Goal: Task Accomplishment & Management: Manage account settings

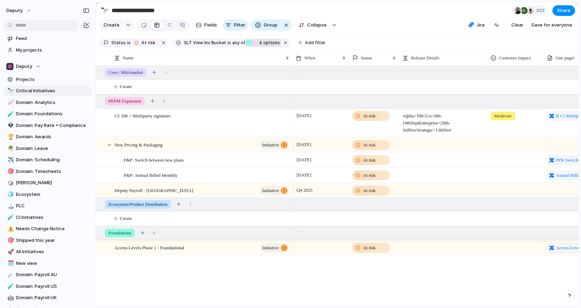
click at [262, 45] on span "4 options" at bounding box center [268, 43] width 23 height 6
click at [314, 40] on div "Core / Mid-market PEPM Expansion Ecosystem/Product Distribution Foundations No …" at bounding box center [290, 154] width 581 height 308
click at [311, 40] on span "Add filter" at bounding box center [315, 43] width 21 height 6
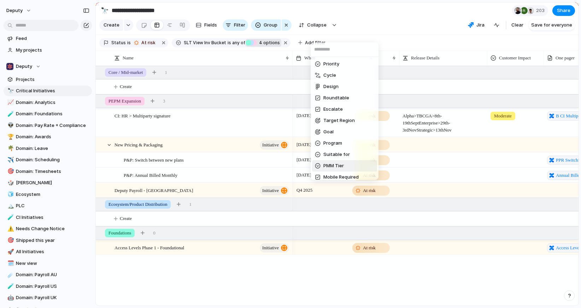
scroll to position [109, 0]
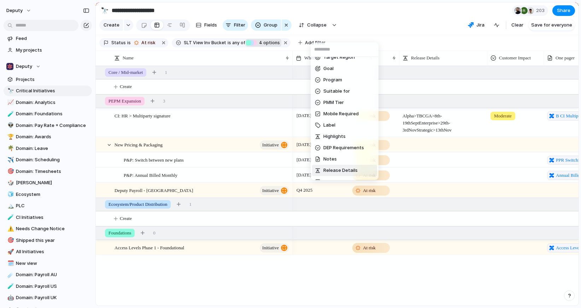
click at [456, 284] on div "CI Priority End When Description Priority Cycle Design Roundtable Escalate Targ…" at bounding box center [290, 154] width 581 height 308
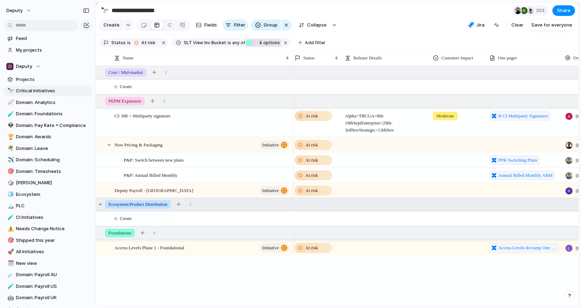
scroll to position [0, 0]
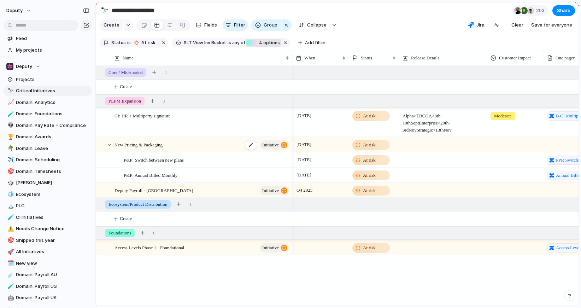
click at [129, 146] on span "New Pricing & Packaging" at bounding box center [139, 144] width 48 height 8
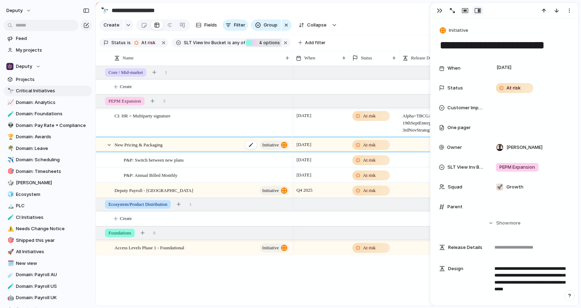
click at [126, 146] on span "New Pricing & Packaging" at bounding box center [139, 144] width 48 height 8
click at [231, 43] on span "any of" at bounding box center [238, 43] width 14 height 6
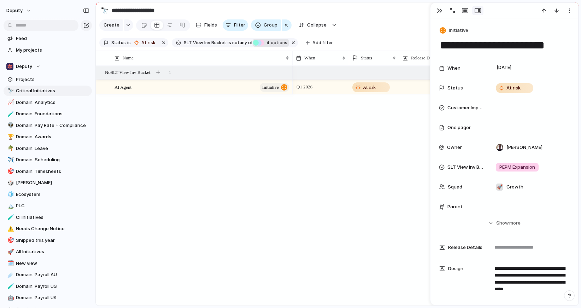
click at [256, 45] on div "Ecosystem/Product Distribution" at bounding box center [259, 43] width 6 height 6
click at [227, 41] on div "Core / Mid-market PEPM Expansion Ecosystem/Product Distribution Foundations No …" at bounding box center [290, 154] width 581 height 308
click at [215, 42] on span "SLT View Inv Bucket" at bounding box center [205, 43] width 42 height 6
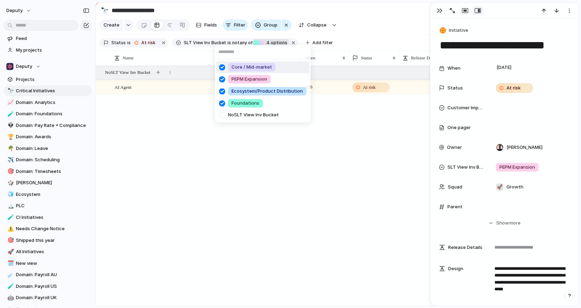
click at [121, 47] on div "Core / Mid-market PEPM Expansion Ecosystem/Product Distribution Foundations No …" at bounding box center [290, 154] width 581 height 308
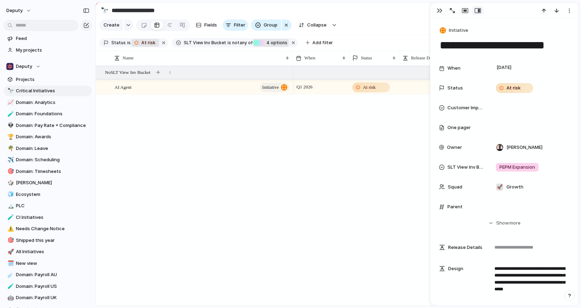
click at [138, 42] on div "At risk" at bounding box center [145, 43] width 25 height 8
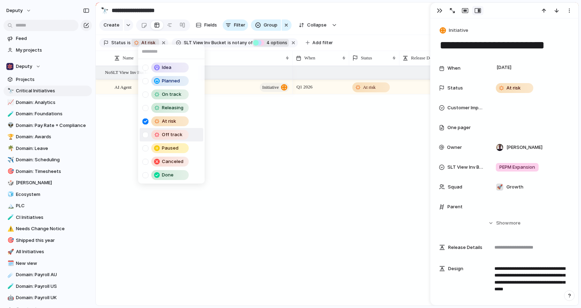
click at [146, 135] on div at bounding box center [145, 135] width 6 height 6
click at [319, 122] on div "Idea Planned On track Releasing At risk Off track Paused Canceled Done" at bounding box center [290, 154] width 581 height 308
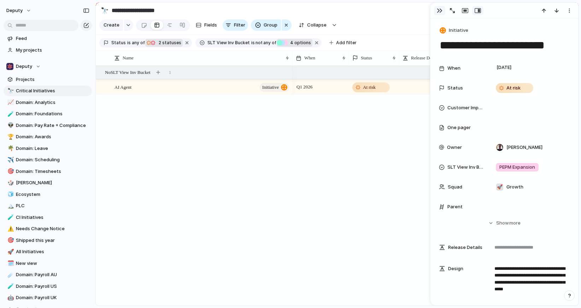
click at [442, 12] on div "button" at bounding box center [440, 11] width 6 height 6
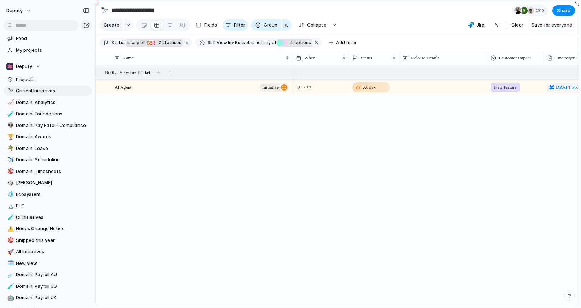
click at [131, 42] on span "any of" at bounding box center [138, 43] width 14 height 6
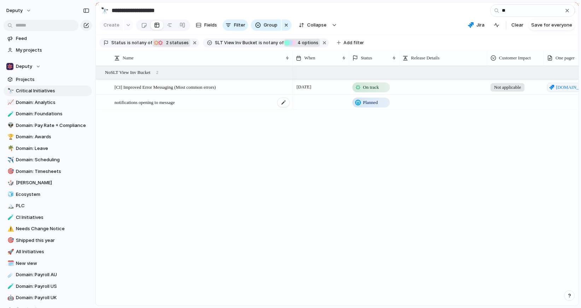
type input "*"
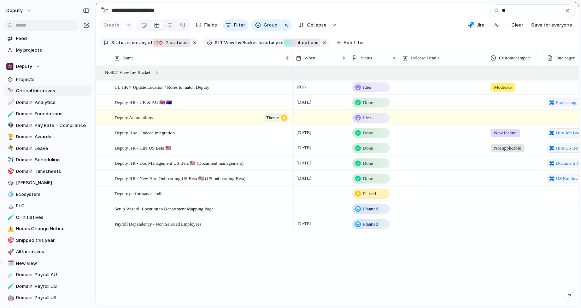
type input "*"
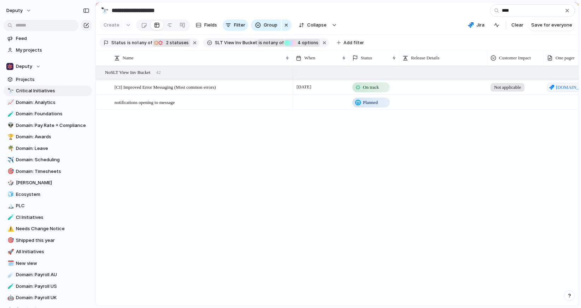
type input "****"
click at [273, 41] on span "any of" at bounding box center [277, 43] width 14 height 6
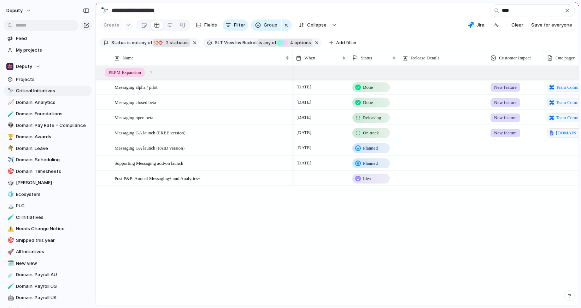
click at [262, 43] on span "any of" at bounding box center [269, 43] width 14 height 6
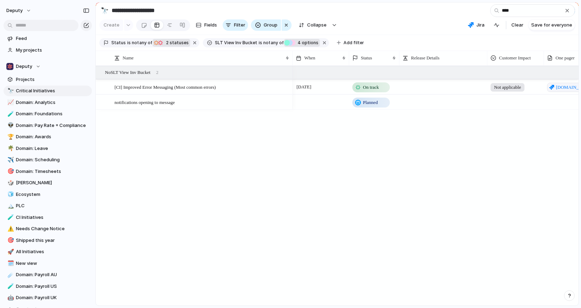
click at [296, 46] on span "4 options" at bounding box center [307, 43] width 23 height 6
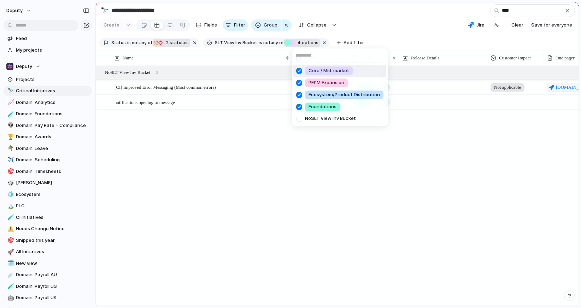
click at [310, 68] on span "Core / Mid-market" at bounding box center [329, 70] width 41 height 7
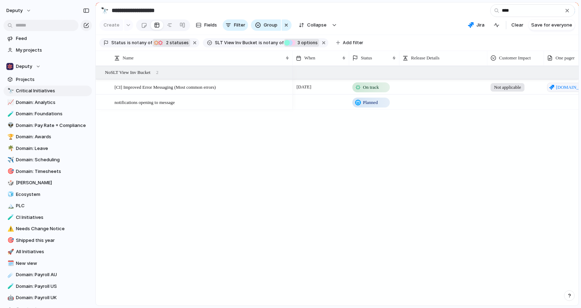
click at [310, 81] on div "[DATE]" at bounding box center [321, 85] width 56 height 11
click at [296, 42] on span "3" at bounding box center [299, 42] width 6 height 5
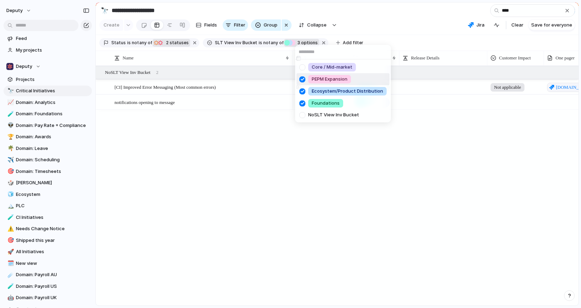
click at [302, 81] on div at bounding box center [302, 79] width 12 height 12
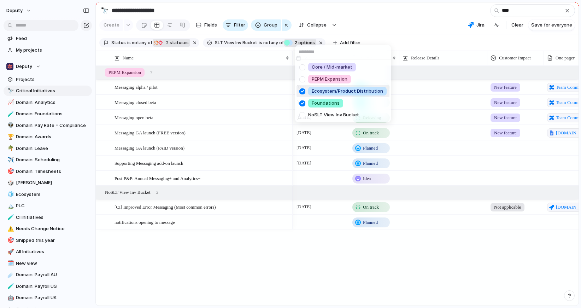
click at [302, 91] on div at bounding box center [302, 91] width 12 height 12
click at [302, 101] on div at bounding box center [302, 103] width 12 height 12
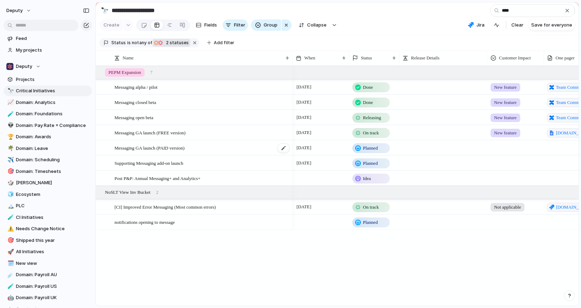
click at [208, 147] on div "Messaging GA launch (PAID version)" at bounding box center [203, 148] width 176 height 14
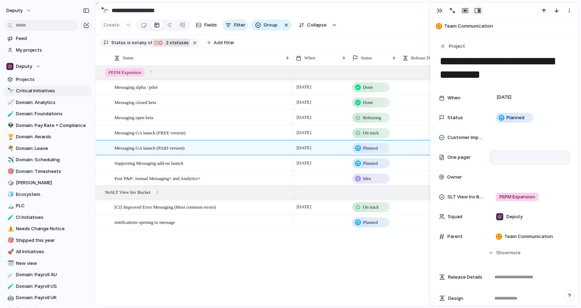
scroll to position [3, 0]
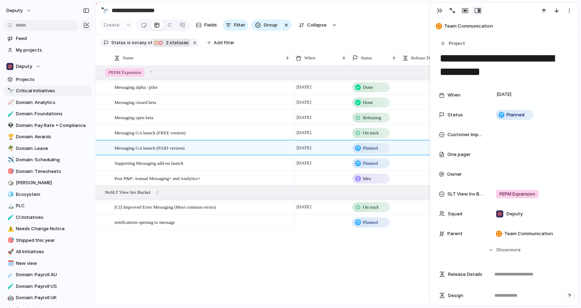
click at [520, 123] on div "When [DATE] Status Planned Customer Impact One pager Owner SLT View Inv Bucket …" at bounding box center [504, 164] width 131 height 153
click at [520, 118] on span "Planned" at bounding box center [516, 114] width 18 height 7
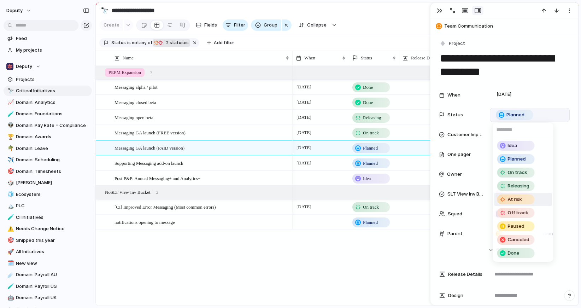
click at [531, 199] on div "At risk" at bounding box center [516, 199] width 36 height 8
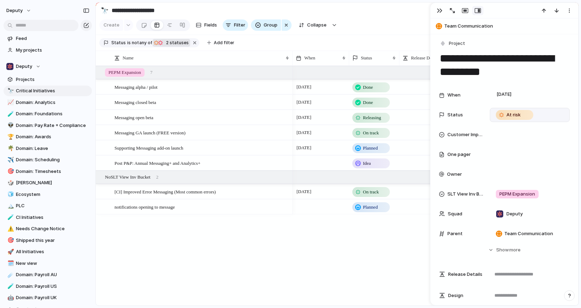
click at [305, 226] on div "[DATE] On track Not applicable [DOMAIN_NAME][URL] Planned [DATE] Done New featu…" at bounding box center [436, 186] width 286 height 240
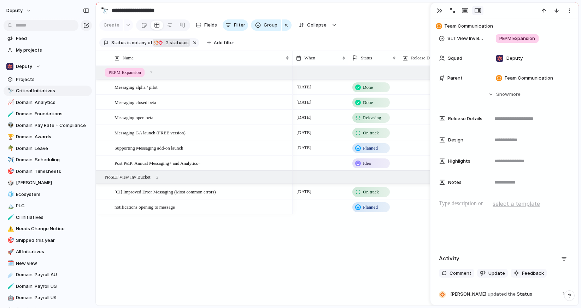
scroll to position [273, 0]
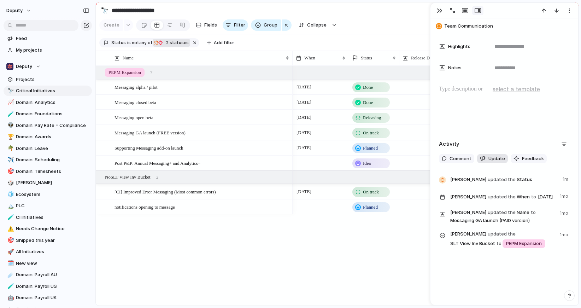
click at [499, 157] on span "Update" at bounding box center [497, 158] width 17 height 7
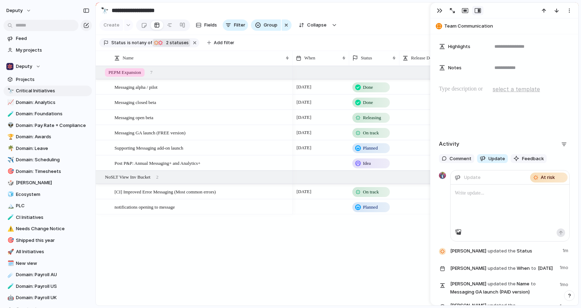
click at [467, 195] on p at bounding box center [510, 193] width 110 height 8
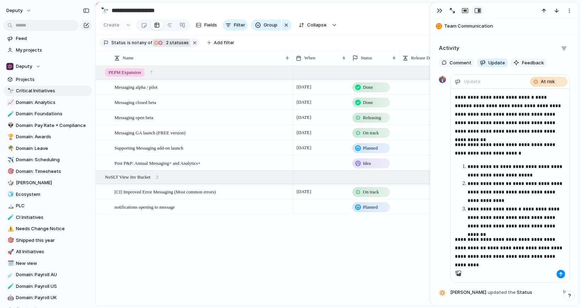
scroll to position [372, 0]
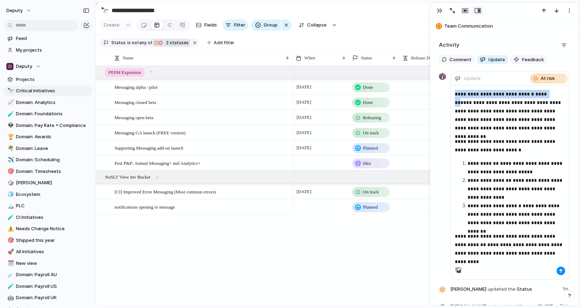
drag, startPoint x: 547, startPoint y: 95, endPoint x: 450, endPoint y: 91, distance: 96.6
click at [451, 91] on div "**********" at bounding box center [510, 176] width 119 height 181
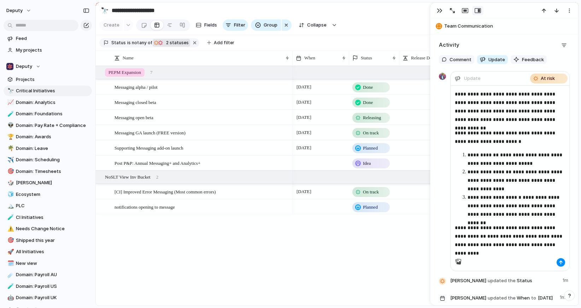
click at [547, 94] on p "**********" at bounding box center [510, 107] width 110 height 34
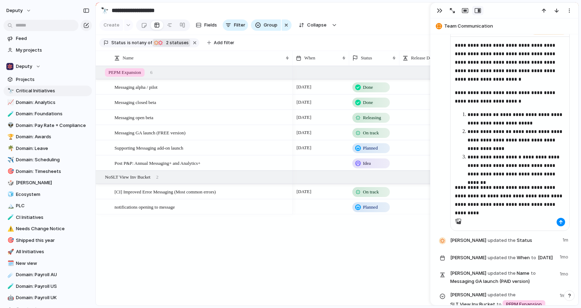
scroll to position [432, 0]
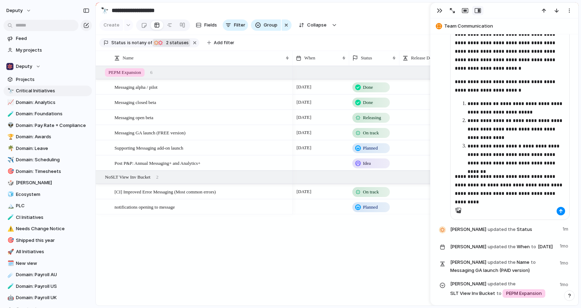
click at [557, 82] on p "**********" at bounding box center [510, 85] width 110 height 17
drag, startPoint x: 559, startPoint y: 175, endPoint x: 439, endPoint y: 175, distance: 120.6
click at [439, 175] on section "**********" at bounding box center [504, 115] width 131 height 209
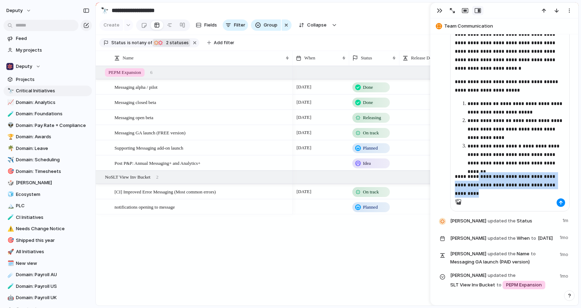
drag, startPoint x: 556, startPoint y: 184, endPoint x: 471, endPoint y: 177, distance: 85.5
click at [471, 177] on p "**********" at bounding box center [510, 180] width 110 height 17
click at [520, 168] on div "**********" at bounding box center [510, 112] width 119 height 173
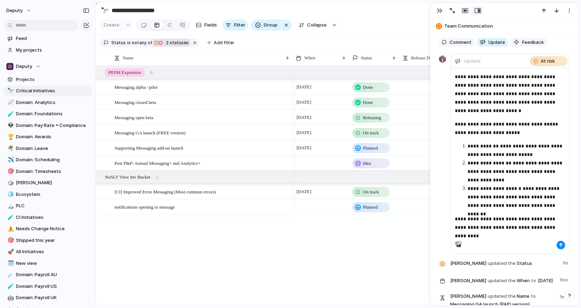
click at [457, 75] on p "**********" at bounding box center [510, 93] width 110 height 42
click at [560, 245] on div "button" at bounding box center [561, 245] width 4 height 4
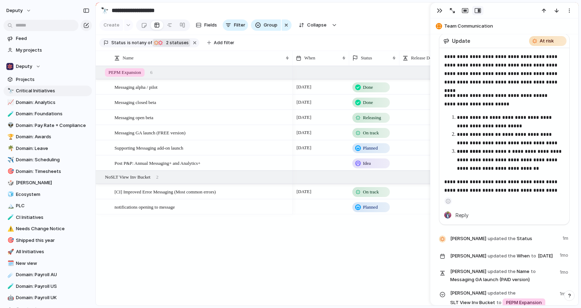
scroll to position [394, 0]
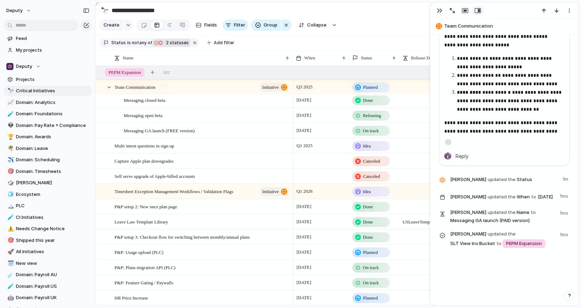
click at [167, 39] on div "At risk Off track 2 statuses" at bounding box center [171, 42] width 36 height 7
click at [141, 41] on div "Idea Planned On track Releasing At risk Off track Paused Canceled Done" at bounding box center [290, 154] width 581 height 308
click at [140, 41] on span "any of" at bounding box center [146, 43] width 14 height 6
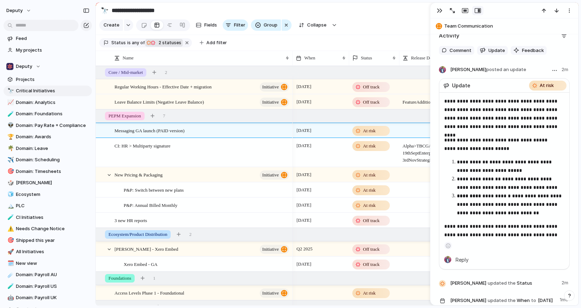
scroll to position [379, 0]
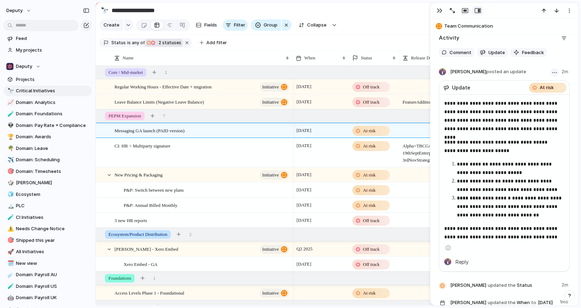
click at [553, 72] on div "button" at bounding box center [555, 72] width 5 height 1
click at [537, 86] on li "Edit" at bounding box center [537, 86] width 40 height 11
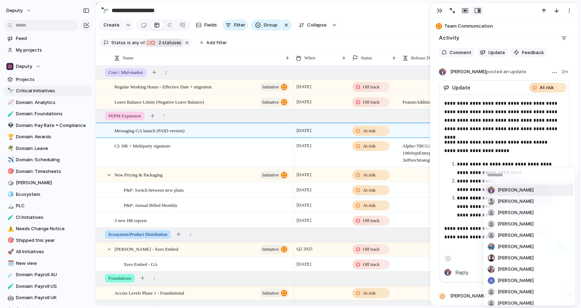
click at [514, 173] on body "**********" at bounding box center [290, 154] width 581 height 308
click at [470, 164] on div "Raun Bahl Tyler Sing Deepesh Banerji Imran Chowdhury Johan Bosman Niraj Kothawa…" at bounding box center [290, 154] width 581 height 308
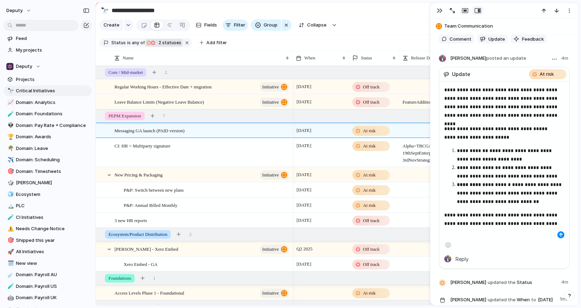
scroll to position [404, 0]
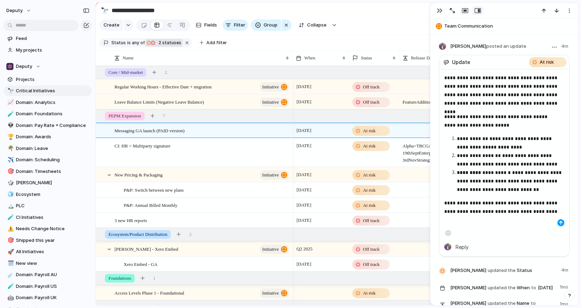
click at [562, 223] on div "button" at bounding box center [561, 223] width 4 height 4
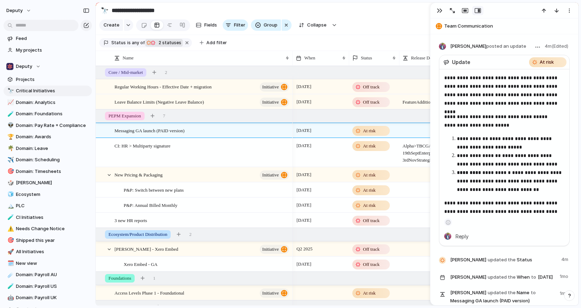
scroll to position [394, 0]
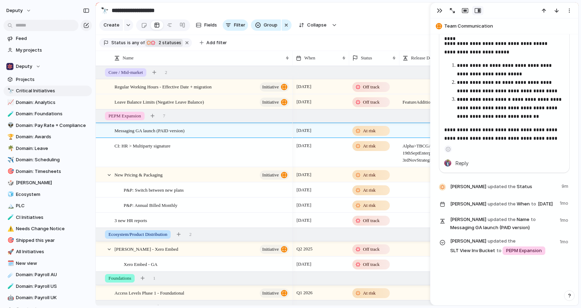
scroll to position [432, 0]
